Goal: Task Accomplishment & Management: Use online tool/utility

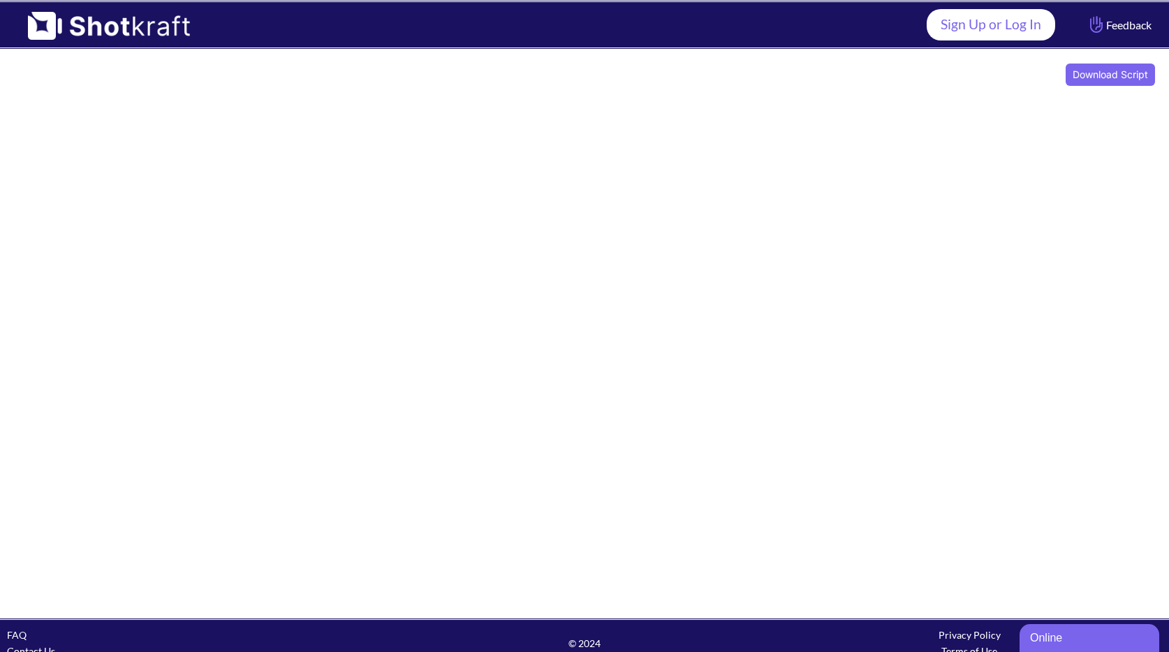
click at [955, 31] on link "Sign Up or Log In" at bounding box center [990, 24] width 128 height 31
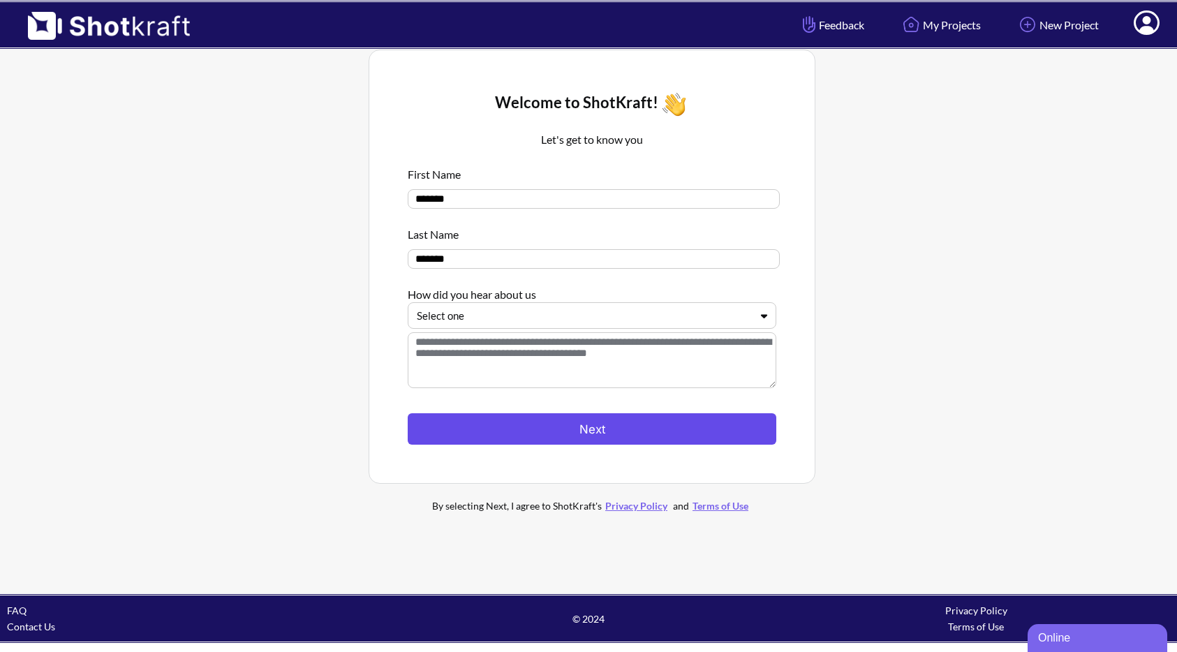
click at [570, 427] on button "Next" at bounding box center [592, 428] width 369 height 31
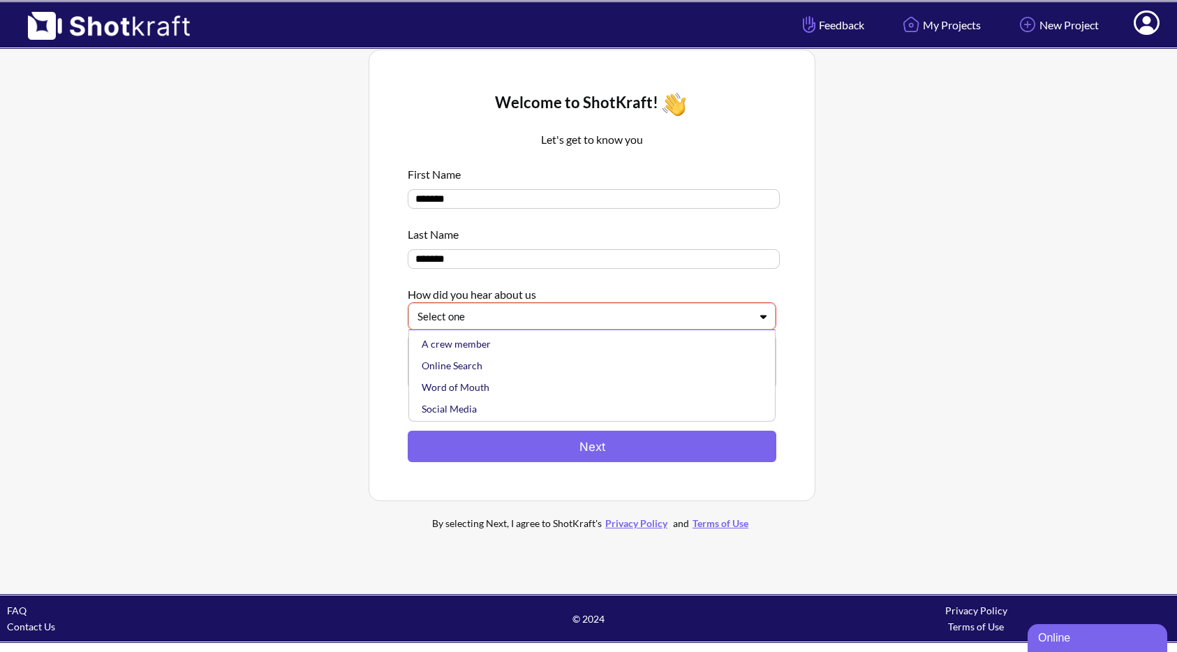
click at [535, 310] on div "Select one" at bounding box center [583, 316] width 335 height 19
click at [506, 373] on div "Online Search" at bounding box center [595, 366] width 353 height 22
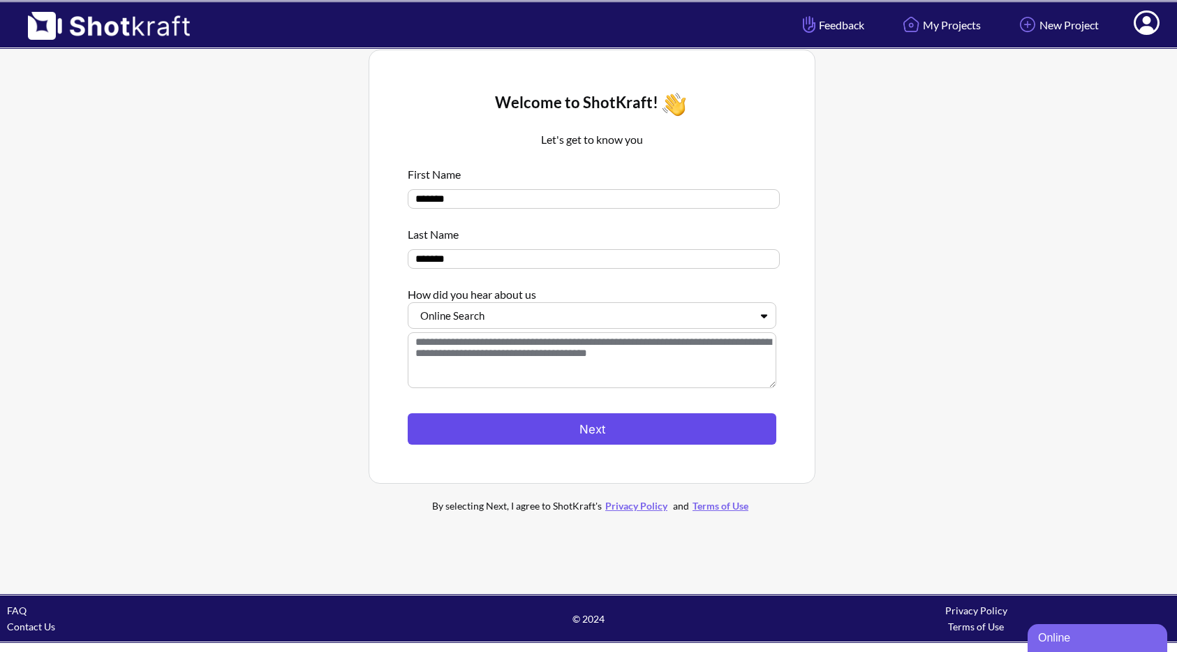
click at [526, 430] on button "Next" at bounding box center [592, 428] width 369 height 31
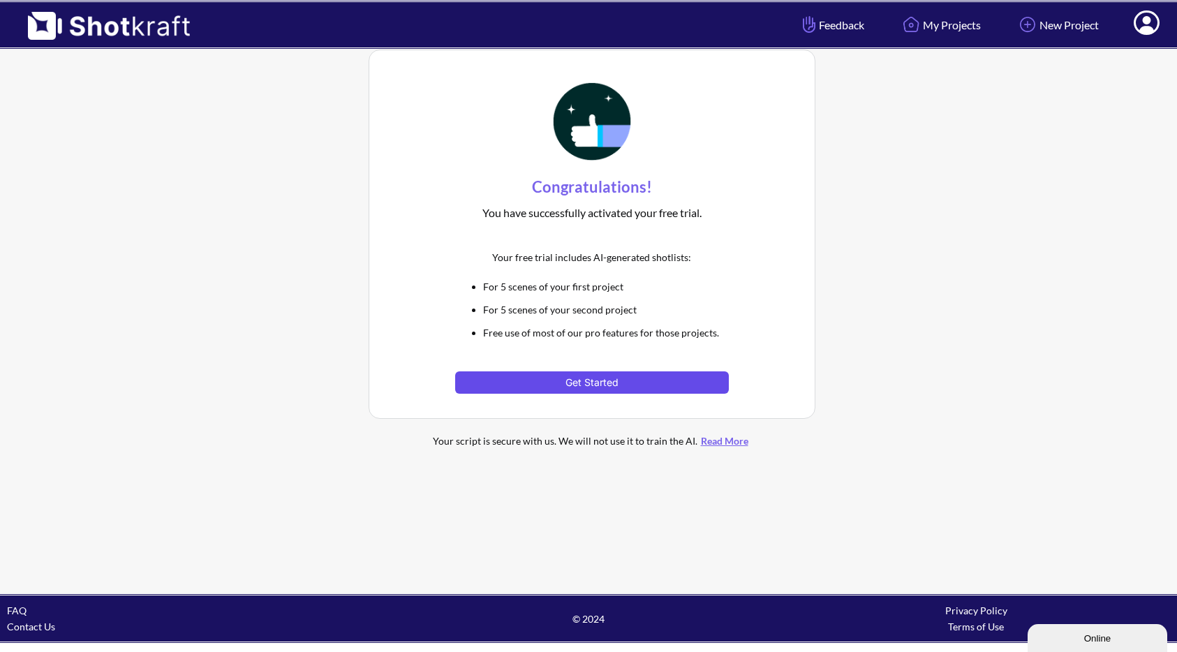
click at [537, 379] on button "Get Started" at bounding box center [591, 382] width 273 height 22
